Goal: Register for event/course

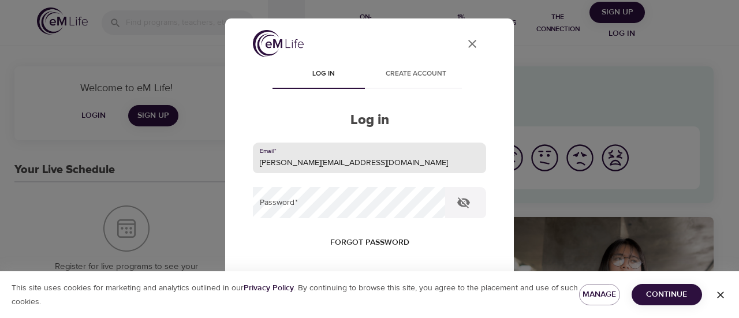
type input "[PERSON_NAME][EMAIL_ADDRESS][DOMAIN_NAME]"
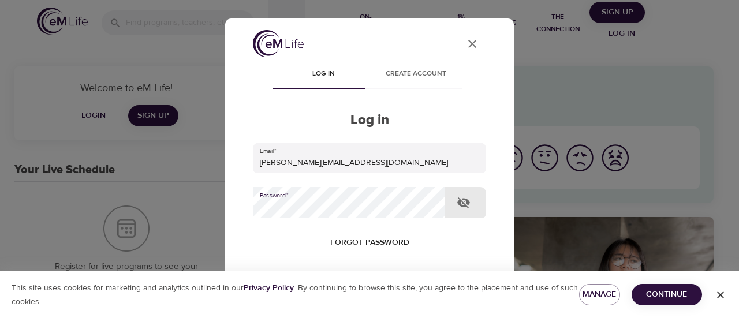
click at [341, 305] on button "Log in" at bounding box center [369, 317] width 57 height 24
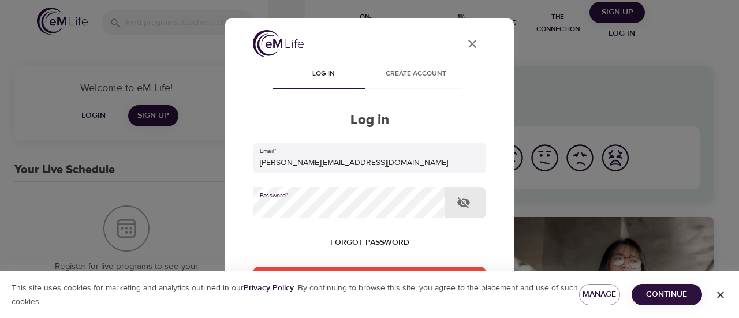
click at [175, 198] on div "User Profile Log in Create account Log in Email   * [PERSON_NAME][EMAIL_ADDRESS…" at bounding box center [369, 159] width 739 height 318
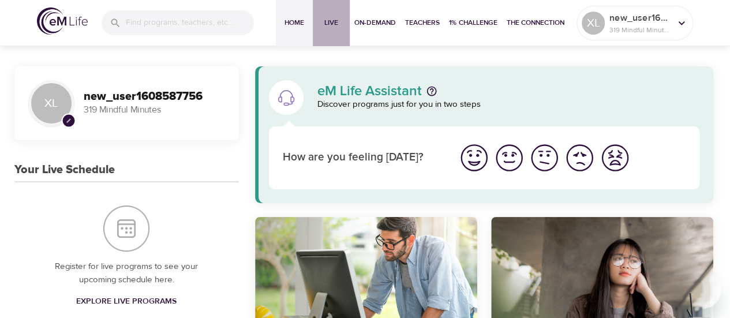
drag, startPoint x: 323, startPoint y: 22, endPoint x: 328, endPoint y: 32, distance: 10.8
click at [323, 22] on span "Live" at bounding box center [331, 23] width 28 height 12
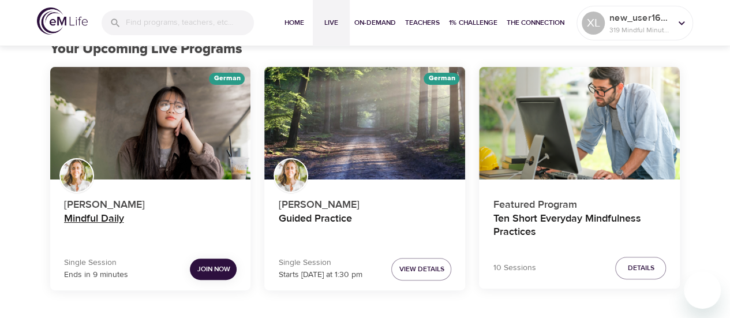
scroll to position [58, 0]
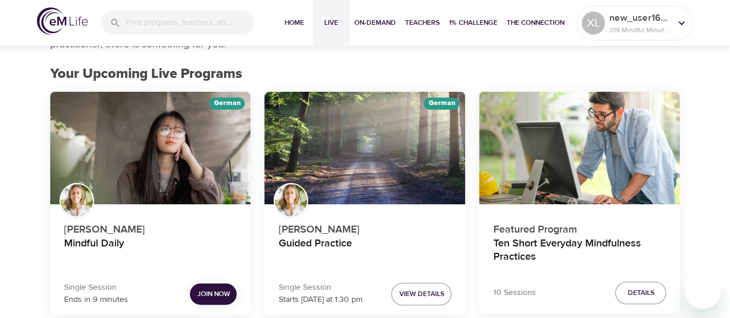
click at [192, 138] on div "Mindful Daily" at bounding box center [150, 148] width 201 height 113
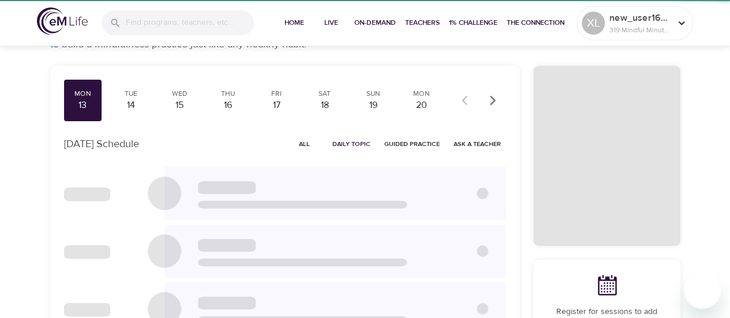
scroll to position [53, 0]
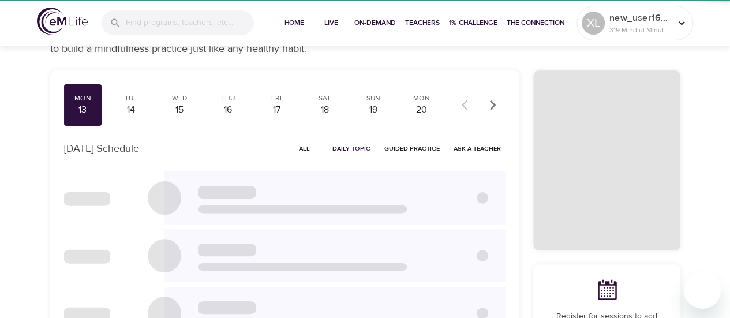
checkbox input "true"
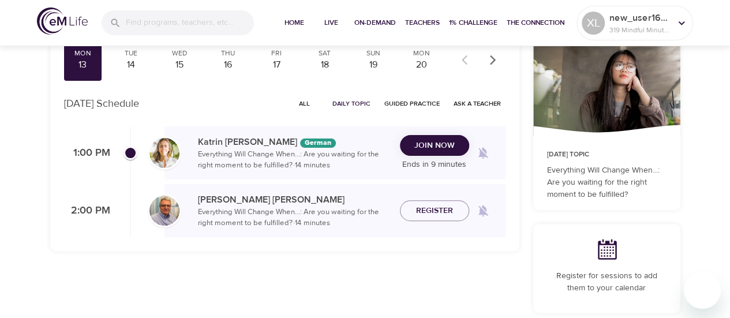
scroll to position [168, 0]
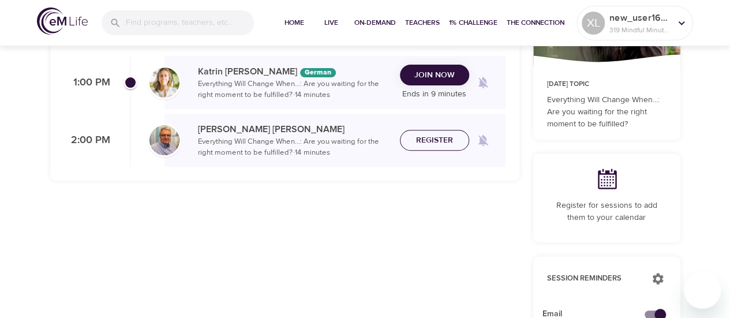
click at [422, 141] on span "Register" at bounding box center [434, 140] width 37 height 14
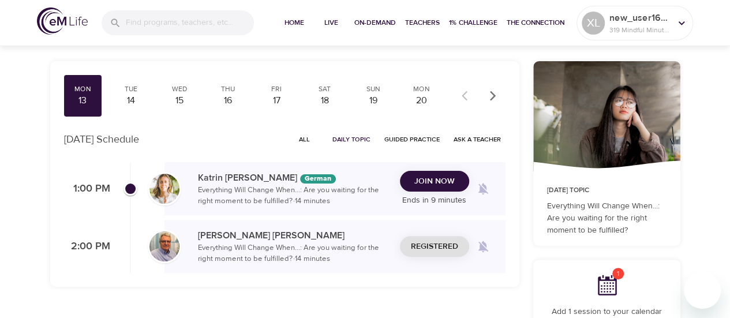
scroll to position [0, 0]
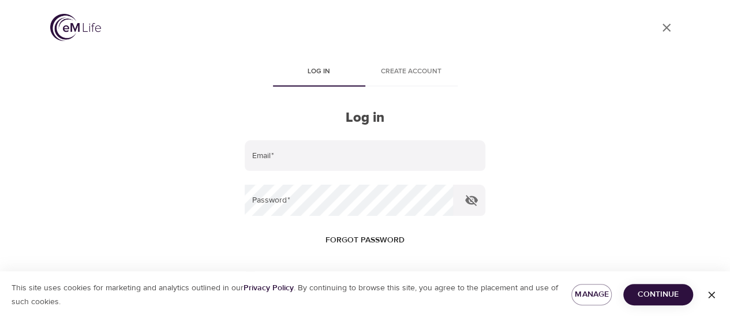
click at [349, 174] on form "Email   * Password   * Forgot password Remember Me Log in" at bounding box center [365, 233] width 240 height 187
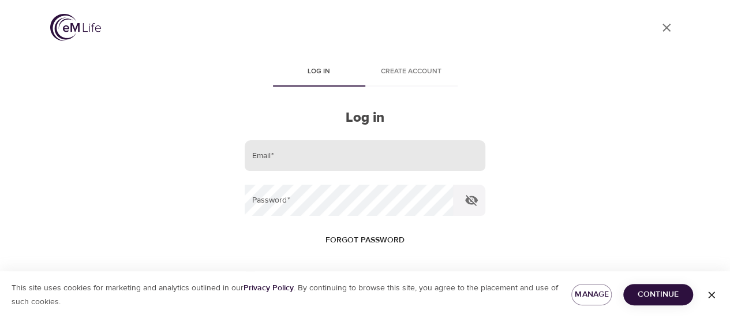
click at [345, 162] on input "email" at bounding box center [365, 155] width 240 height 31
type input "[PERSON_NAME][EMAIL_ADDRESS][DOMAIN_NAME]"
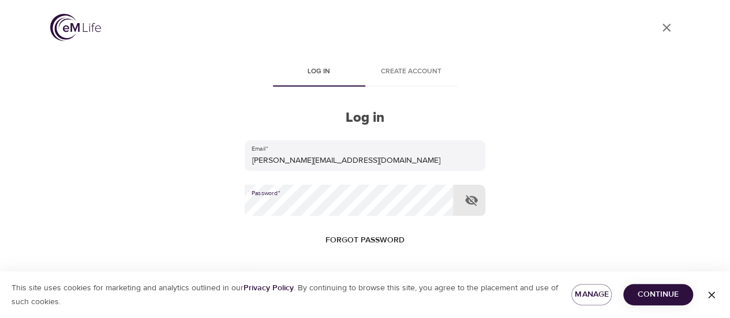
click at [337, 302] on button "Log in" at bounding box center [365, 314] width 57 height 24
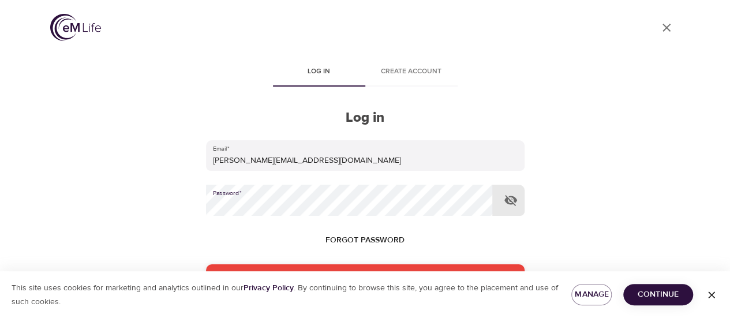
click at [181, 237] on div "User Profile Log in Create account Log in Email   * [PERSON_NAME][EMAIL_ADDRESS…" at bounding box center [365, 159] width 658 height 318
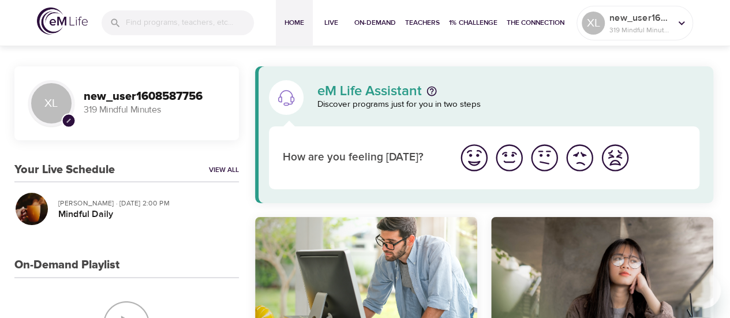
scroll to position [115, 0]
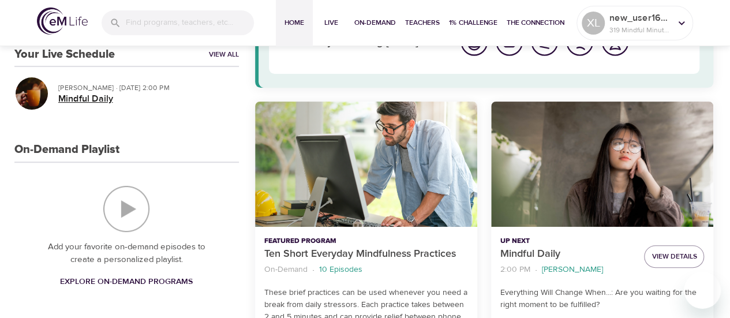
click at [100, 96] on h5 "Mindful Daily" at bounding box center [143, 99] width 171 height 12
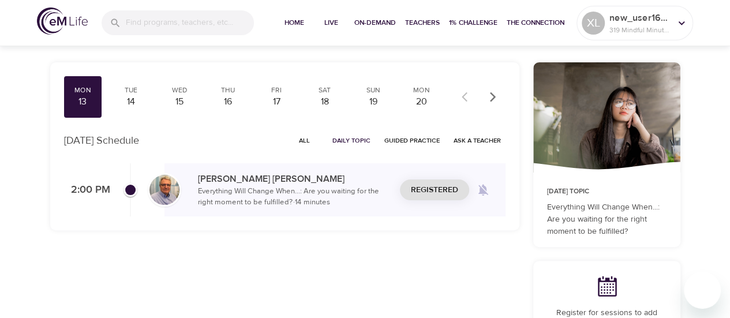
scroll to position [115, 0]
